Goal: Ask a question: Seek information or help from site administrators or community

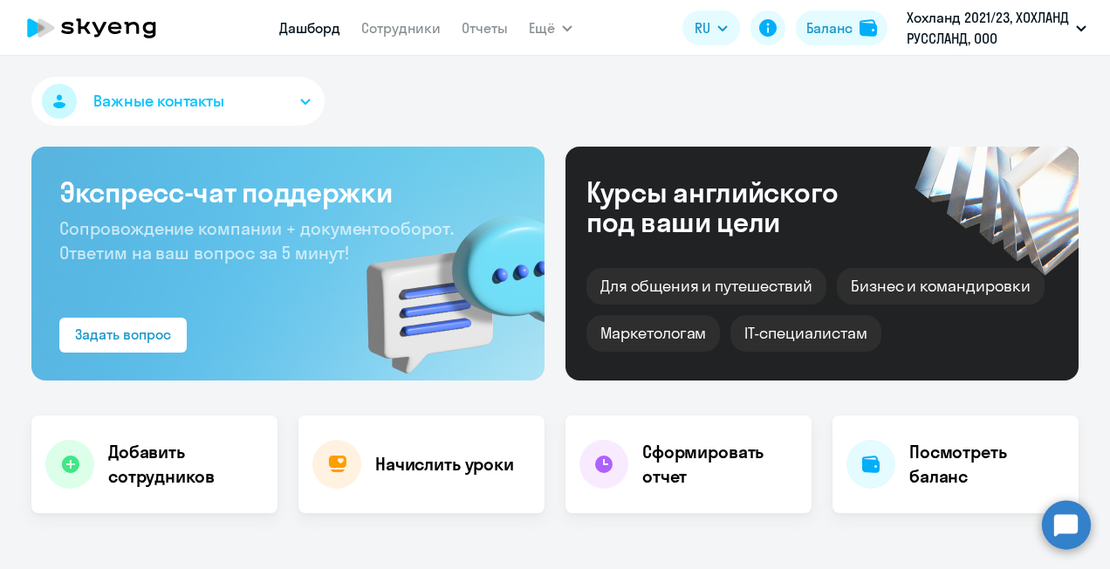
click at [1066, 524] on circle at bounding box center [1066, 524] width 49 height 49
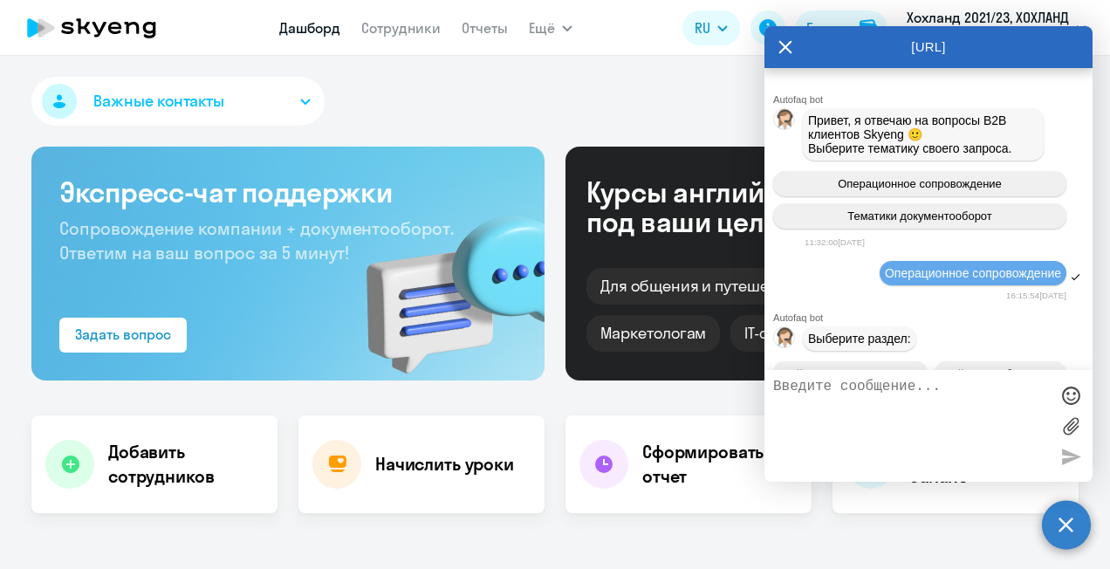
scroll to position [17198, 0]
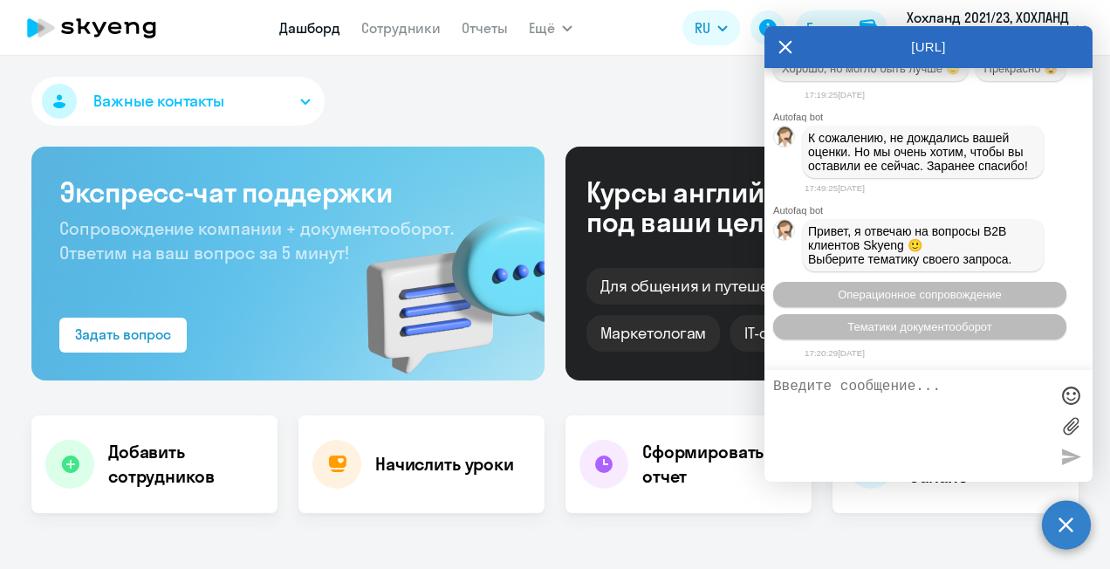
select select "30"
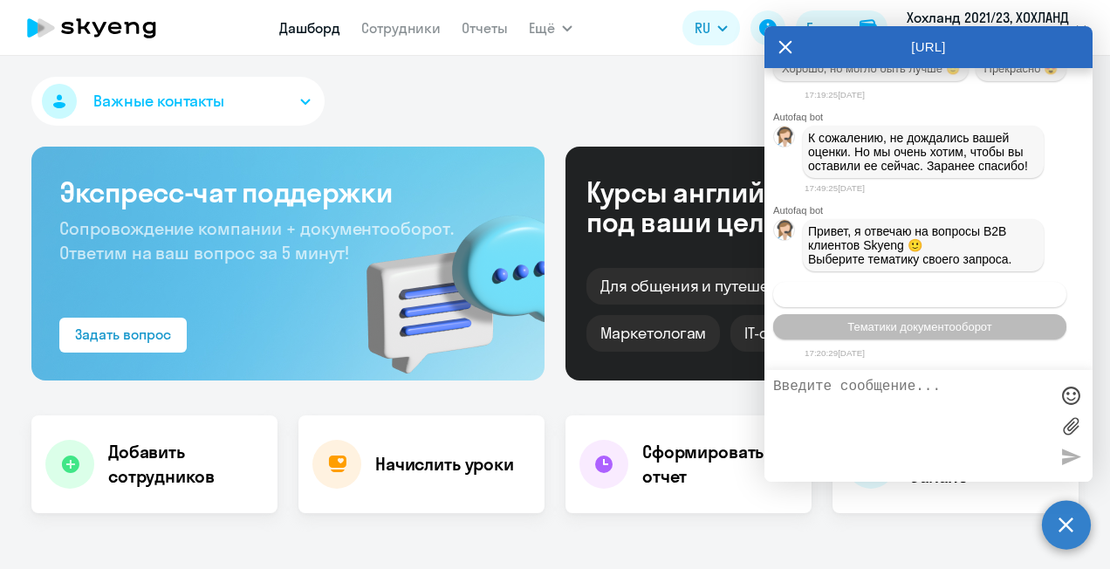
click at [902, 290] on span "Операционное сопровождение" at bounding box center [920, 294] width 164 height 13
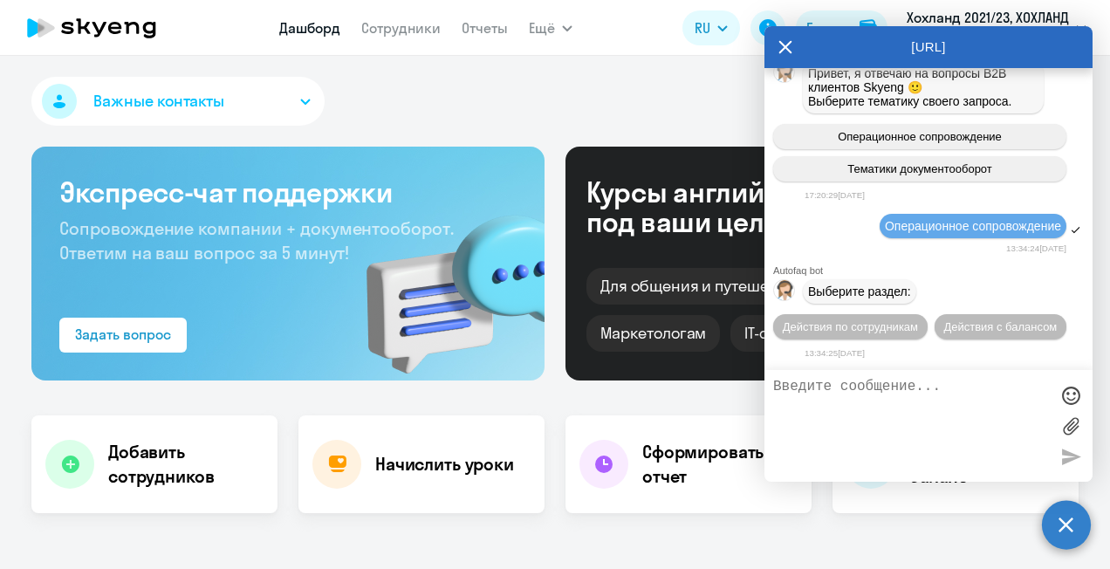
scroll to position [17356, 0]
click at [846, 332] on span "Действия по сотрудникам" at bounding box center [850, 326] width 135 height 13
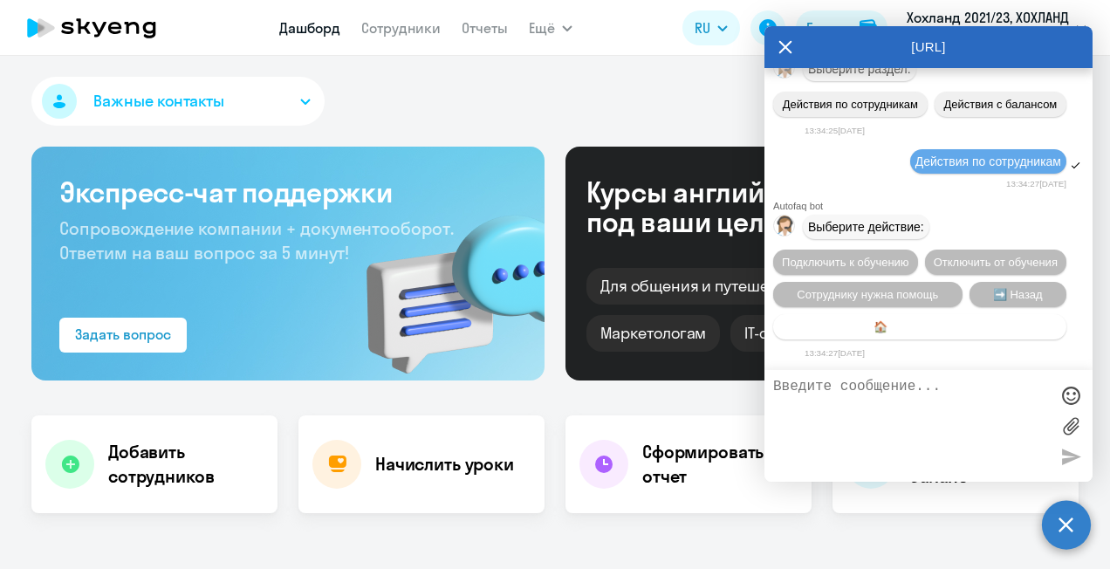
scroll to position [17613, 0]
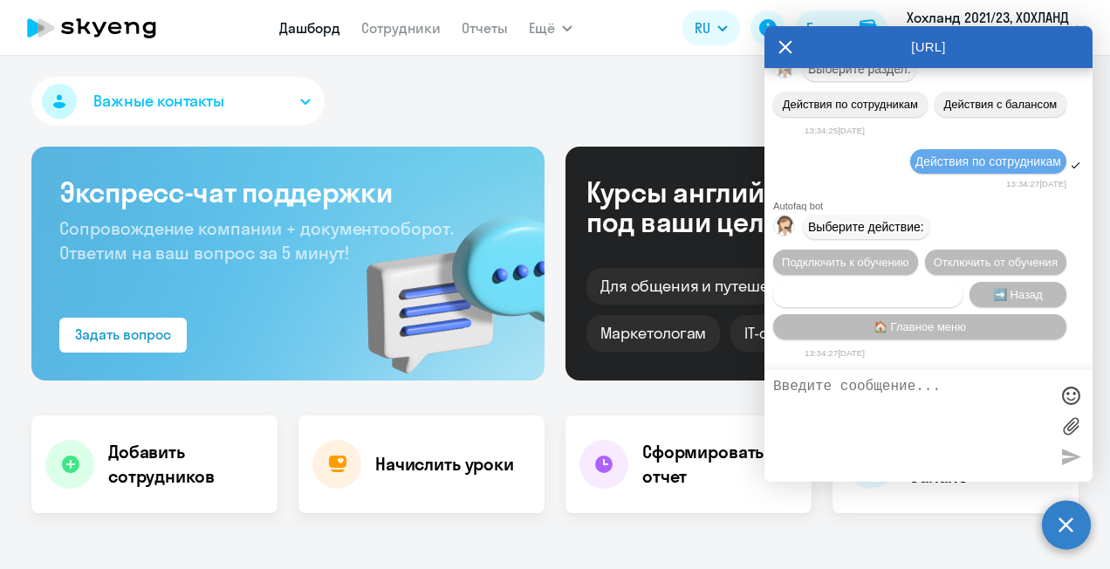
click at [867, 296] on span "Сотруднику нужна помощь" at bounding box center [867, 294] width 141 height 13
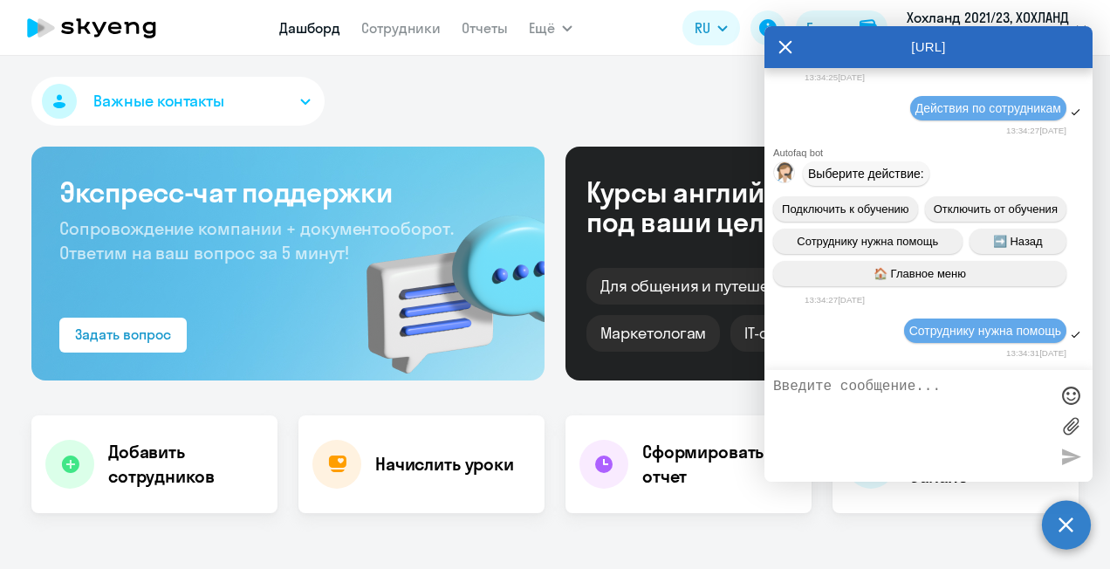
scroll to position [18217, 0]
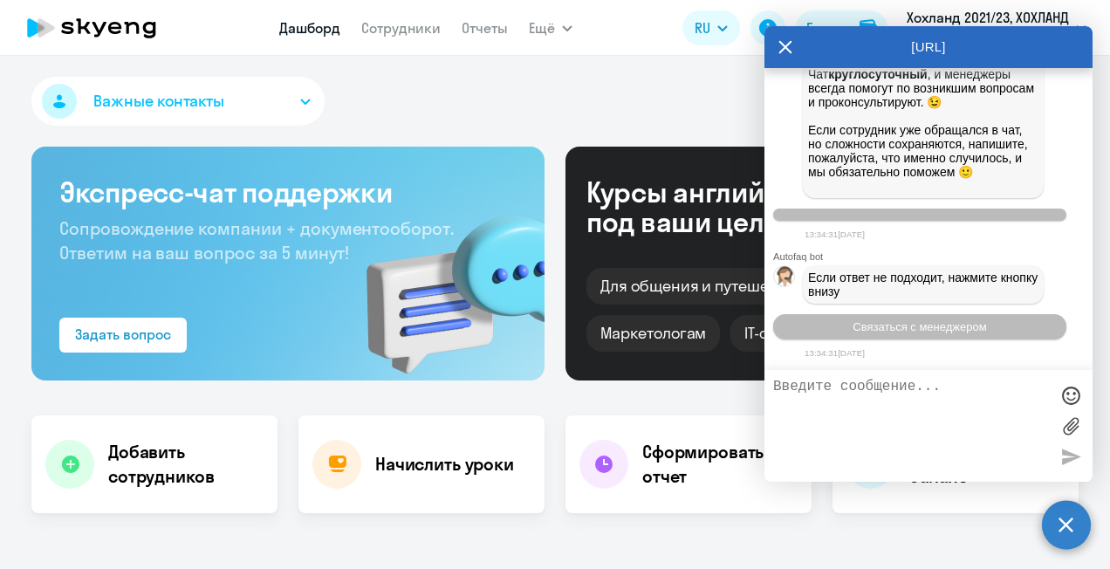
click at [916, 413] on textarea at bounding box center [911, 426] width 276 height 94
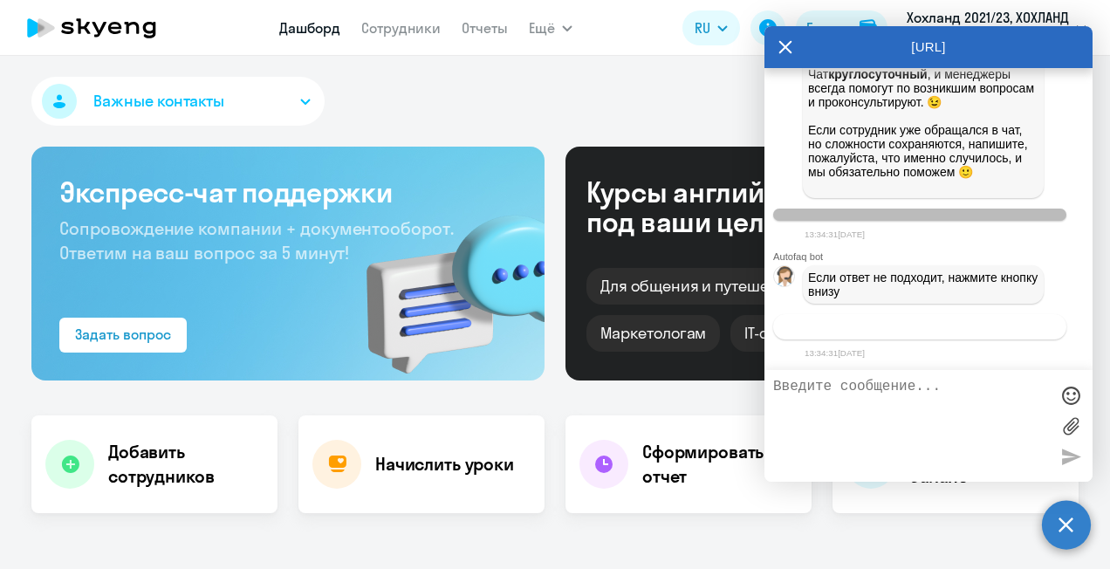
click at [965, 333] on button "Связаться с менеджером" at bounding box center [919, 326] width 293 height 25
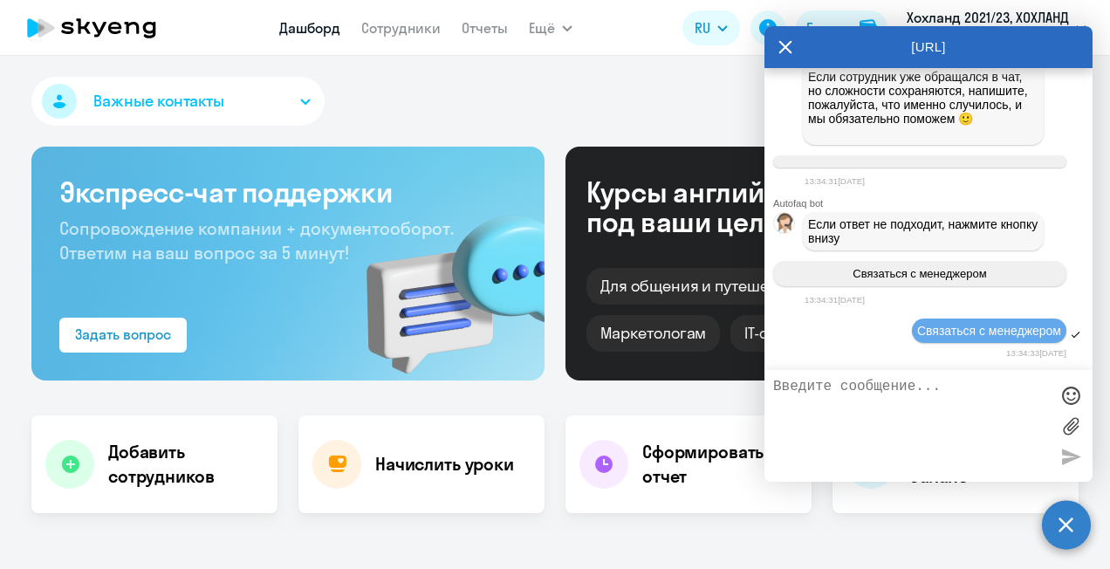
click at [951, 389] on textarea at bounding box center [911, 426] width 276 height 94
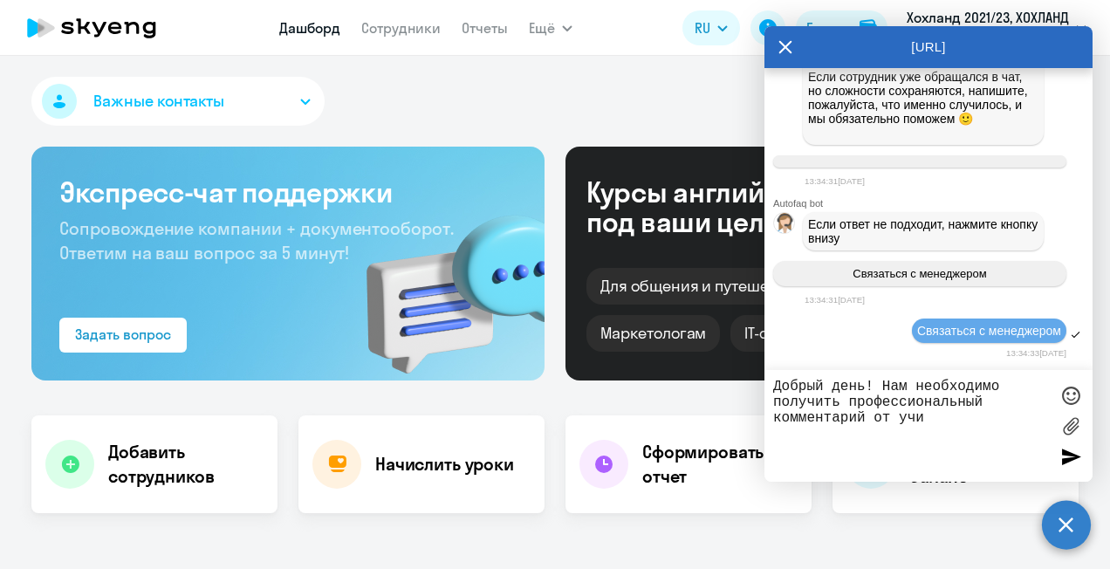
drag, startPoint x: 942, startPoint y: 421, endPoint x: 896, endPoint y: 423, distance: 46.3
click at [896, 423] on textarea "Добрый день! Нам необходимо получить профессиональный комментарий от учи" at bounding box center [911, 426] width 276 height 94
click at [935, 421] on textarea "Добрый день! Нам необходимо получить профессиональный комментарий от учи" at bounding box center [911, 426] width 276 height 94
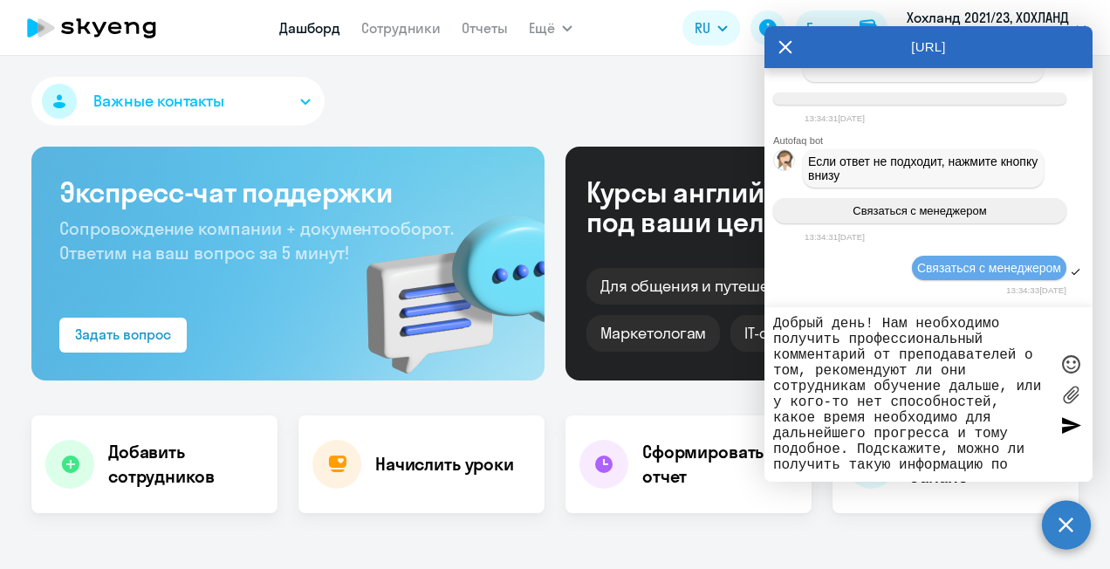
scroll to position [16, 0]
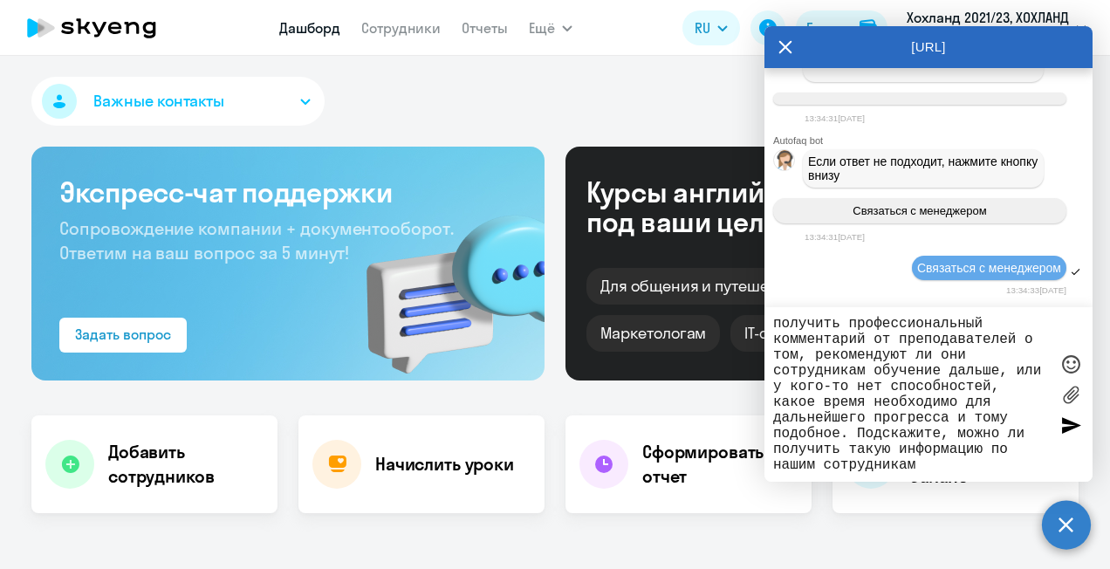
type textarea "Добрый день! Нам необходимо получить профессиональный комментарий от преподават…"
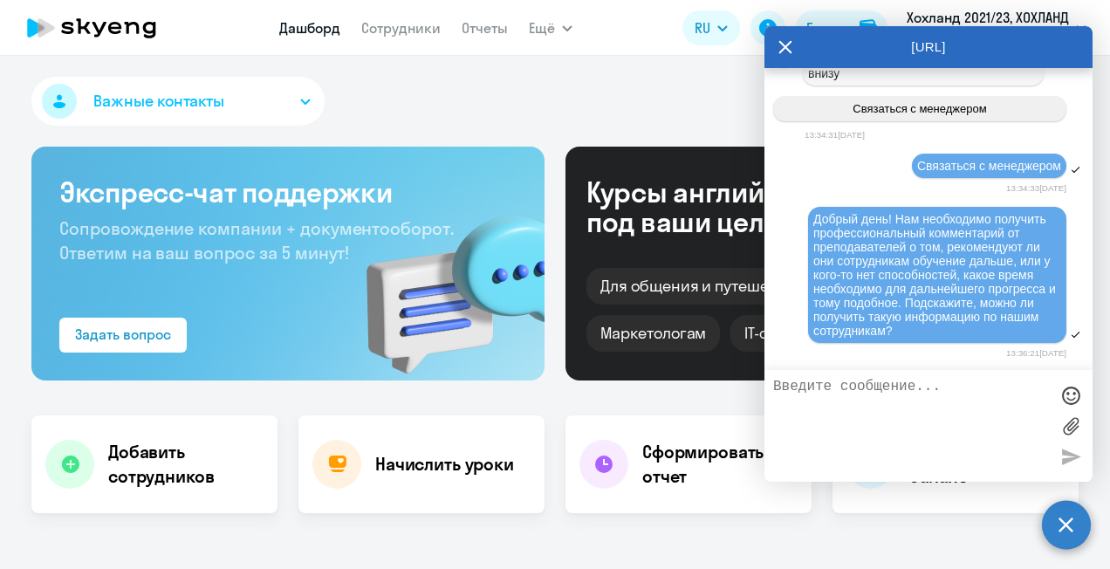
scroll to position [18435, 0]
click at [663, 120] on div "Важные контакты" at bounding box center [554, 105] width 1047 height 56
click at [791, 47] on icon at bounding box center [785, 47] width 14 height 42
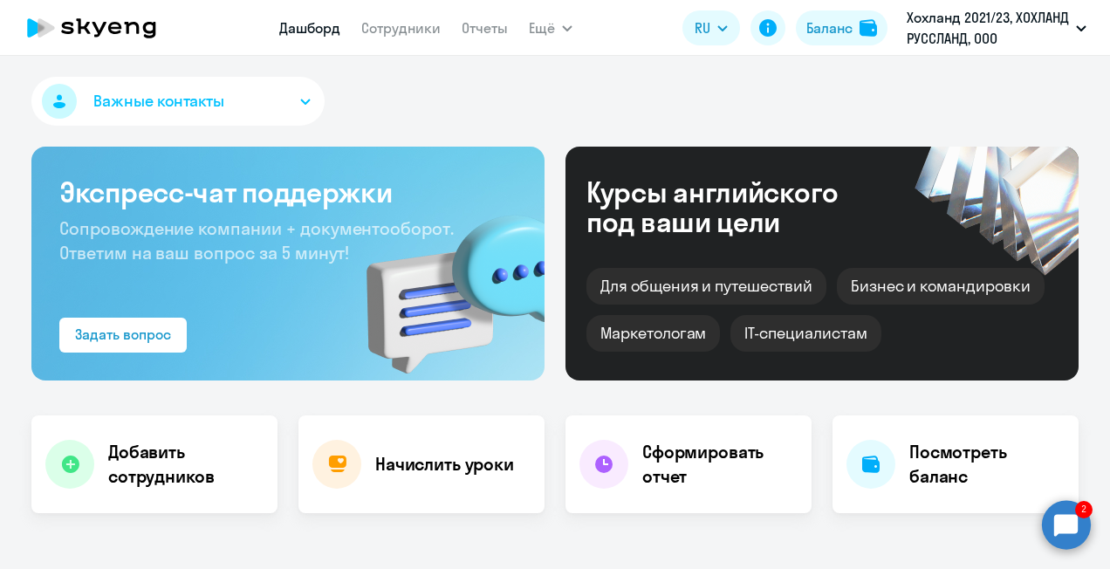
click at [1060, 513] on circle at bounding box center [1066, 524] width 49 height 49
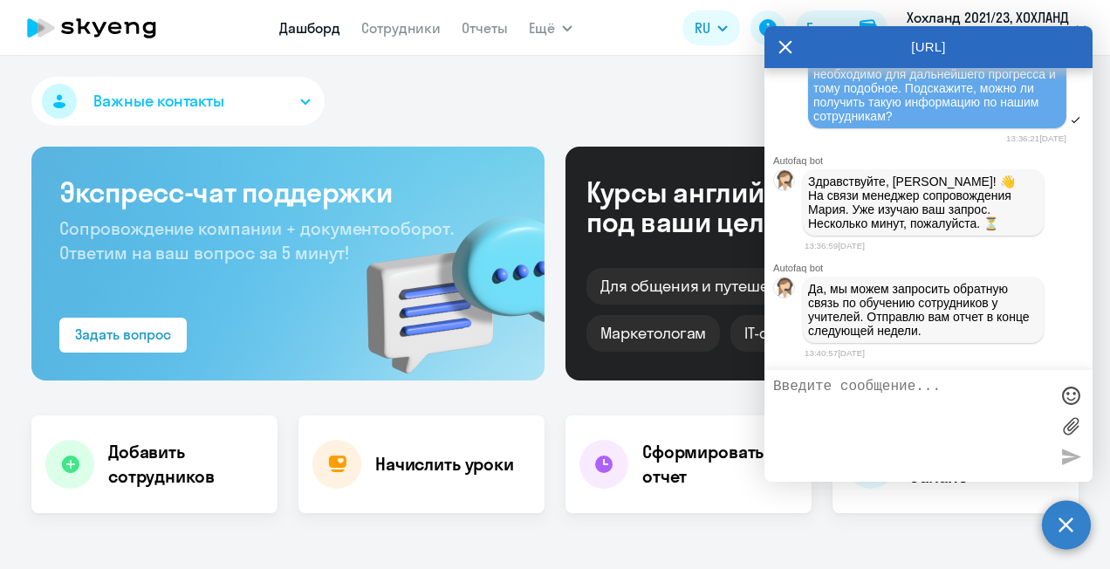
scroll to position [18656, 0]
click at [861, 391] on textarea at bounding box center [911, 426] width 276 height 94
type textarea "C"
type textarea "Спасибо большое, будем ждать."
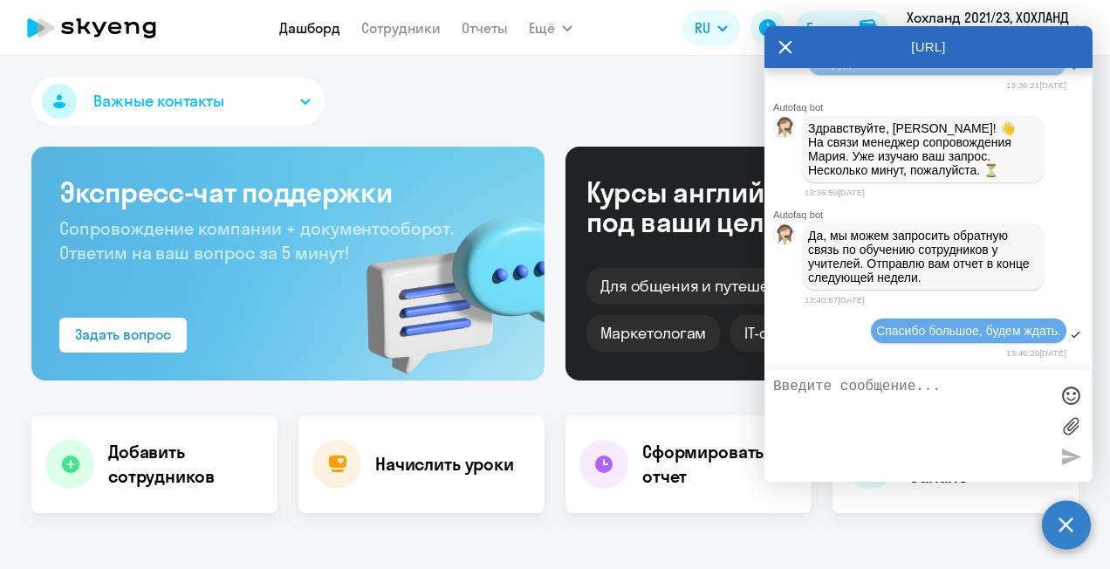
scroll to position [18709, 0]
click at [709, 105] on div "Важные контакты" at bounding box center [554, 105] width 1047 height 56
